Goal: Find specific page/section: Find specific page/section

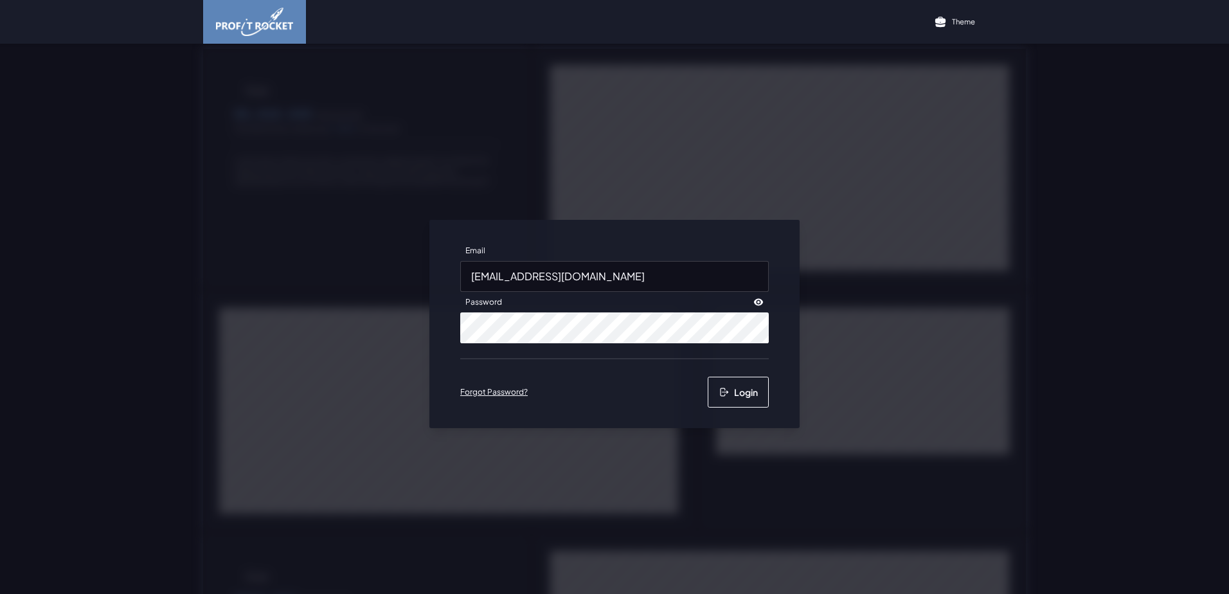
click at [726, 392] on button "Login" at bounding box center [738, 392] width 61 height 31
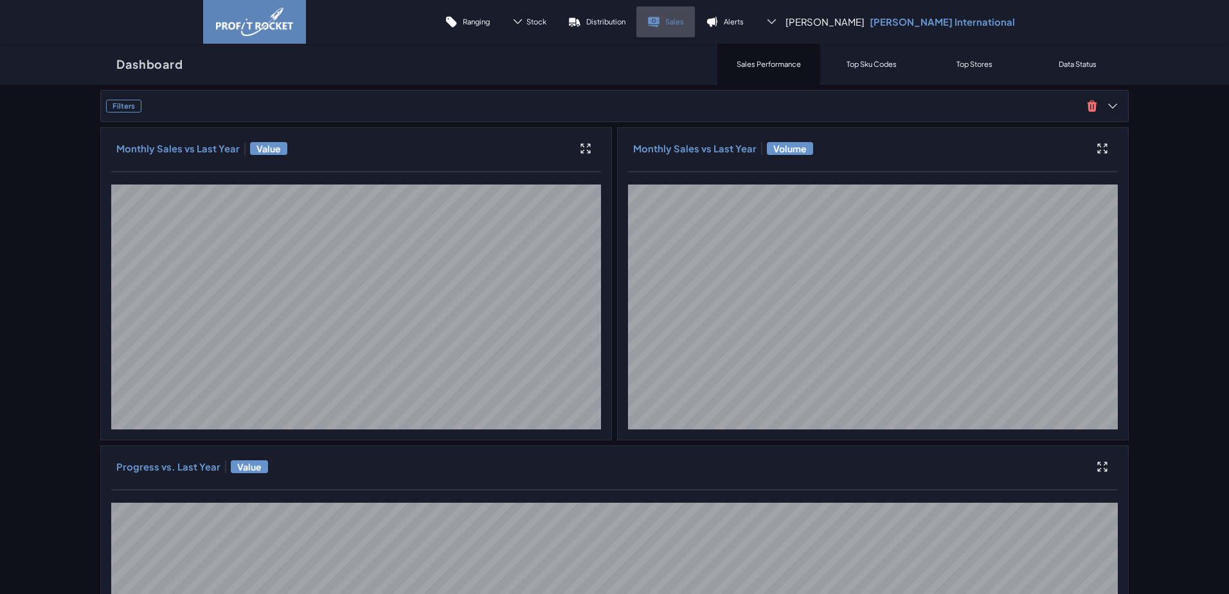
click at [684, 21] on p "Sales" at bounding box center [674, 22] width 19 height 10
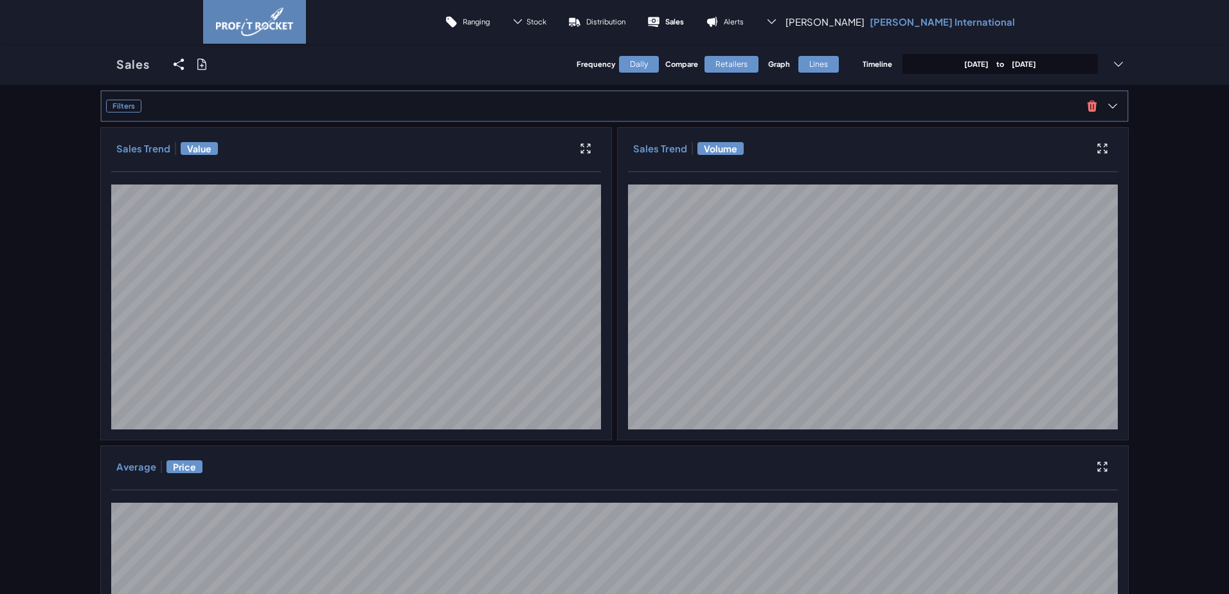
click at [660, 106] on span "Filters" at bounding box center [594, 106] width 976 height 13
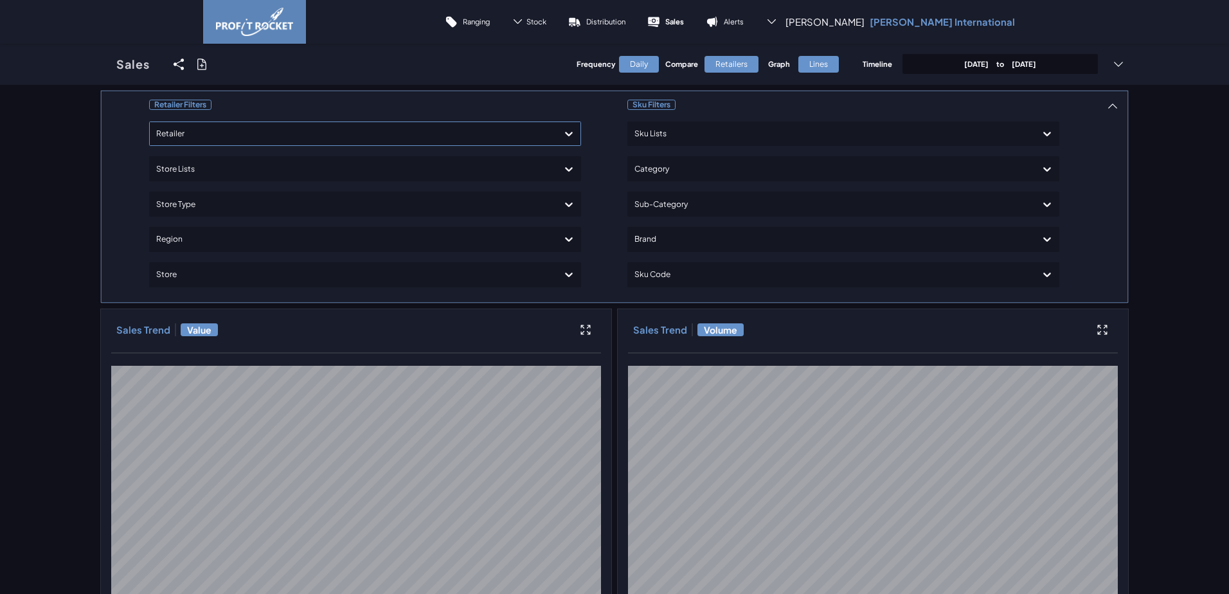
click at [199, 136] on div at bounding box center [353, 134] width 395 height 19
click at [180, 168] on div "Pick 'n Pay" at bounding box center [365, 170] width 420 height 22
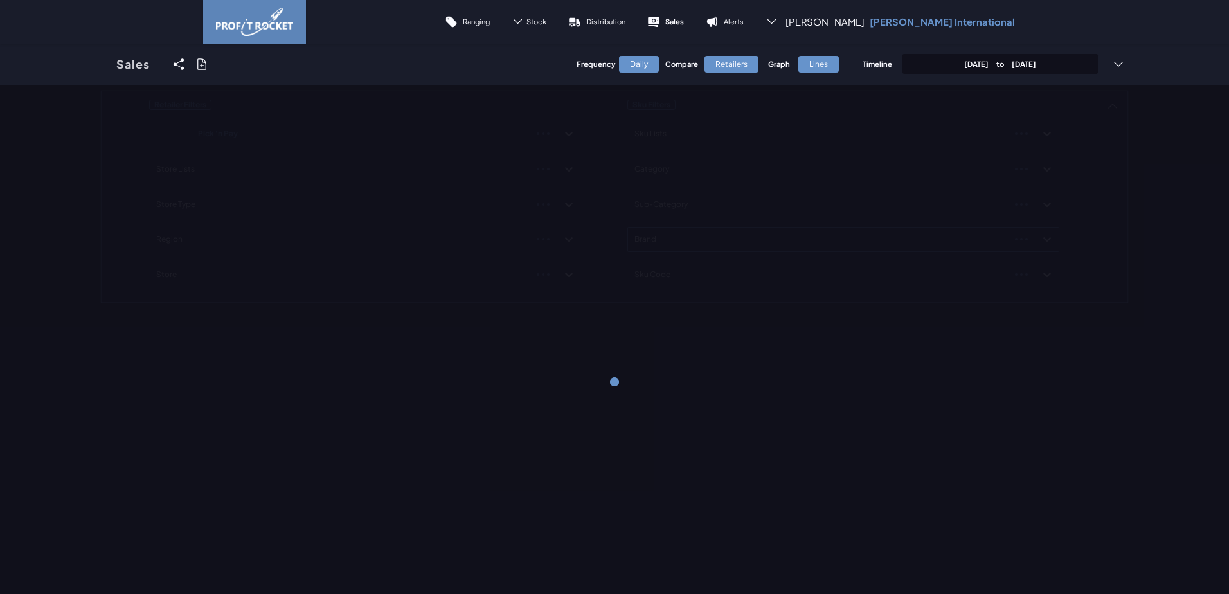
click at [673, 238] on div "Retailer Filters Pick 'n Pay Store Lists Store Type Region Store Sku Filters Sk…" at bounding box center [614, 196] width 1028 height 213
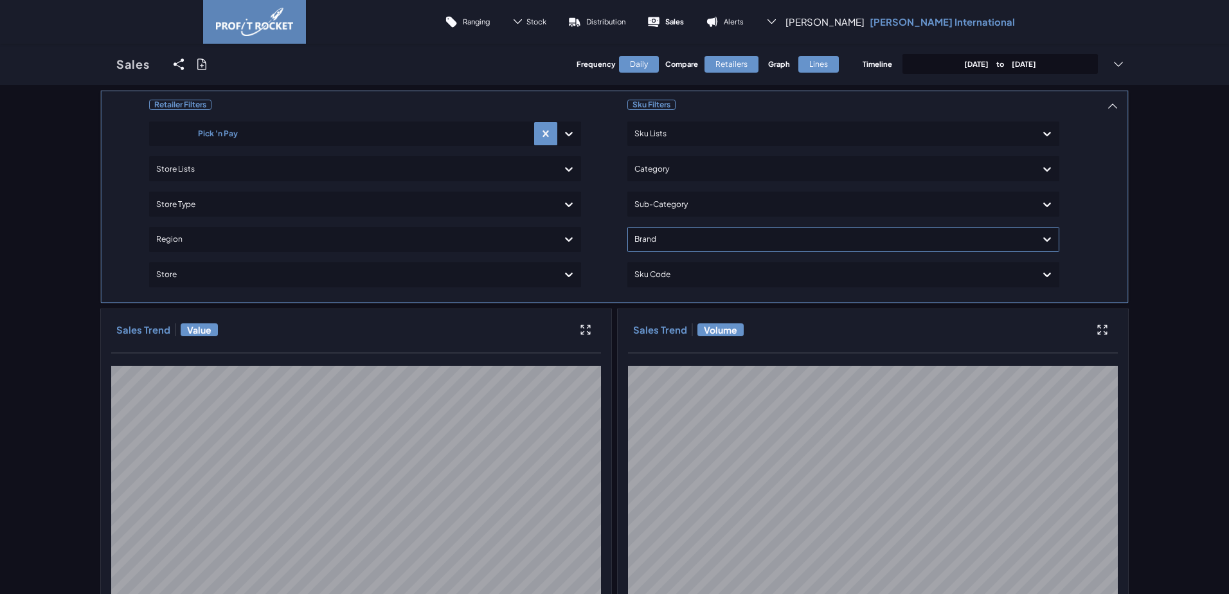
click at [668, 245] on div at bounding box center [831, 239] width 395 height 19
